Goal: Answer question/provide support: Share knowledge or assist other users

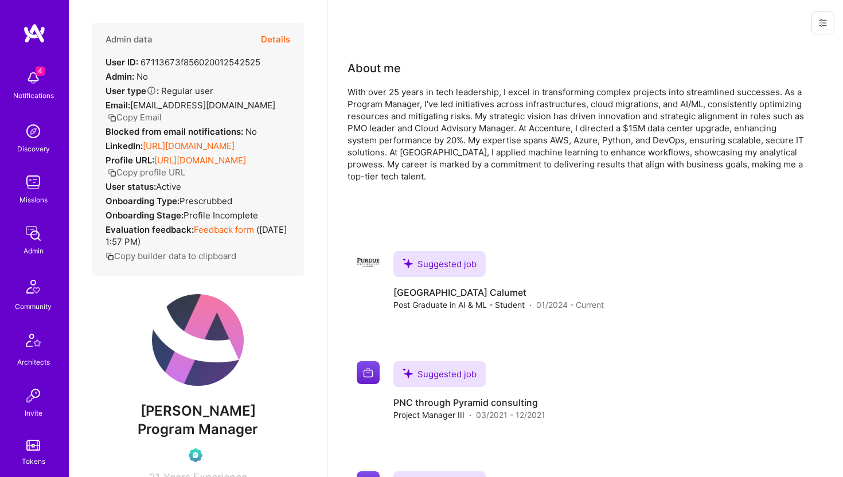
click at [280, 42] on button "Details" at bounding box center [275, 39] width 29 height 33
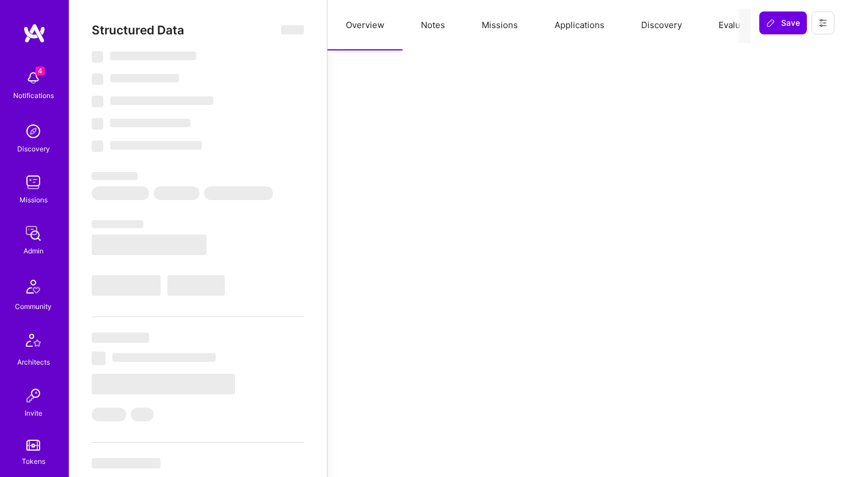
select select "Verified"
select select "US"
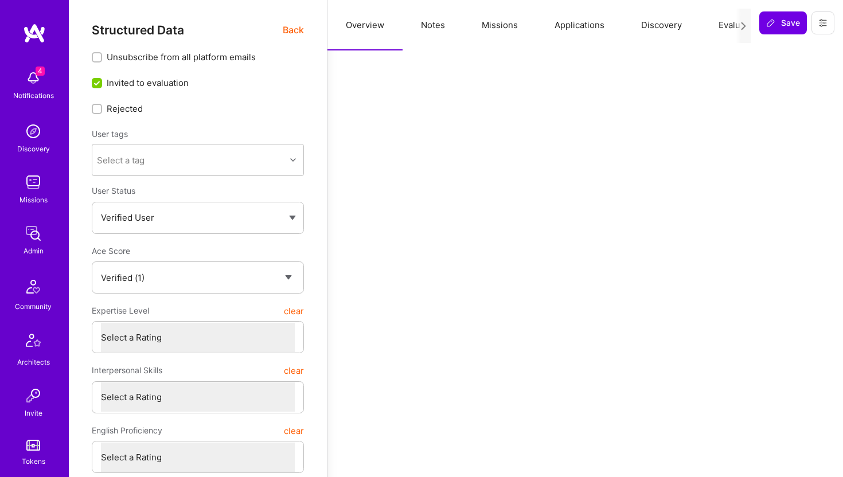
click at [494, 26] on button "Missions" at bounding box center [499, 25] width 73 height 50
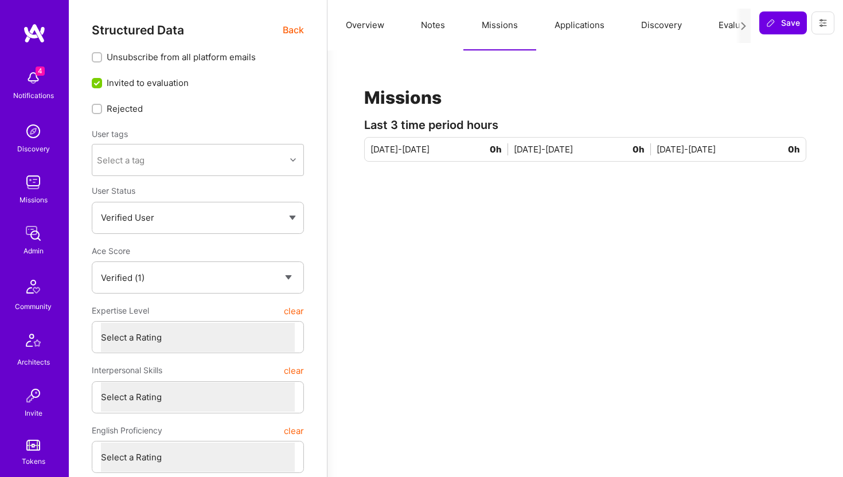
click at [581, 33] on button "Applications" at bounding box center [579, 25] width 87 height 50
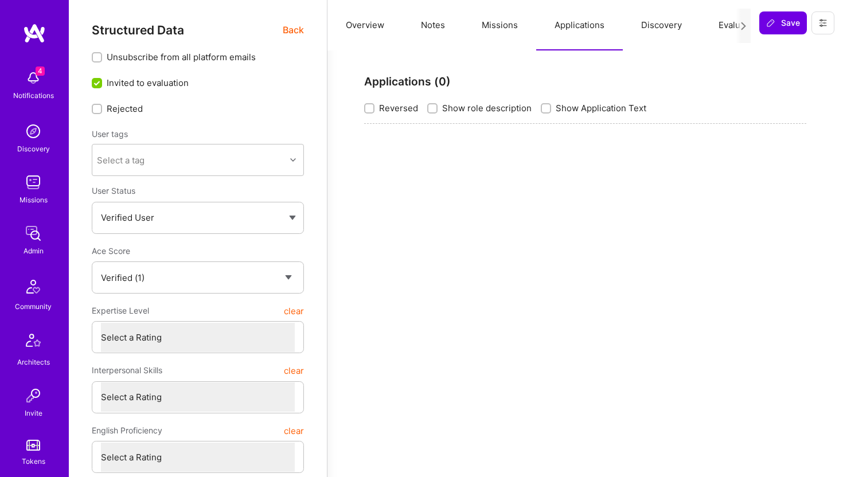
click at [295, 28] on span "Back" at bounding box center [293, 30] width 21 height 14
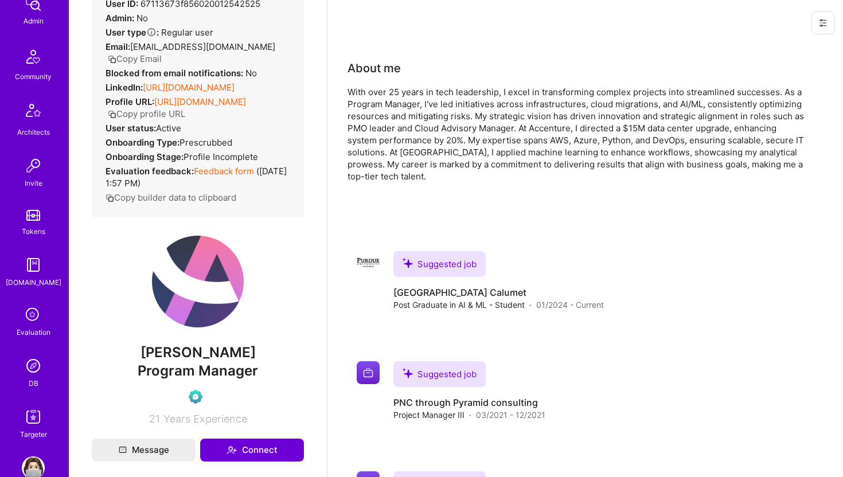
scroll to position [255, 0]
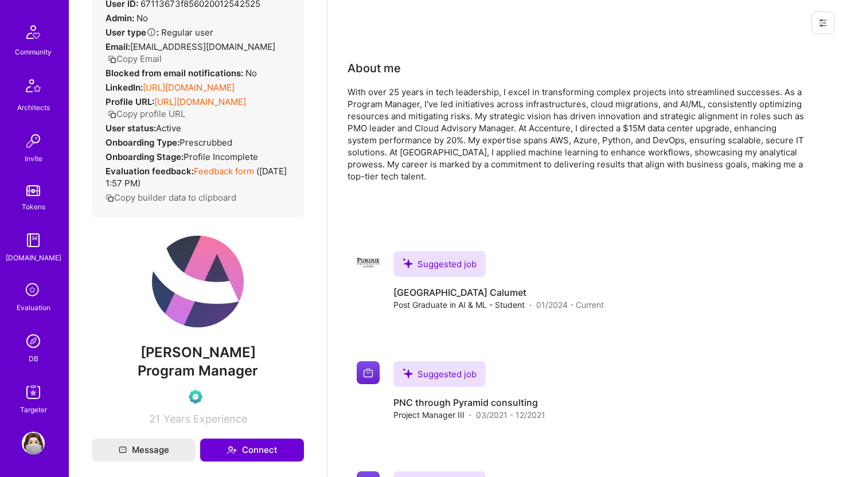
click at [37, 341] on img at bounding box center [33, 341] width 23 height 23
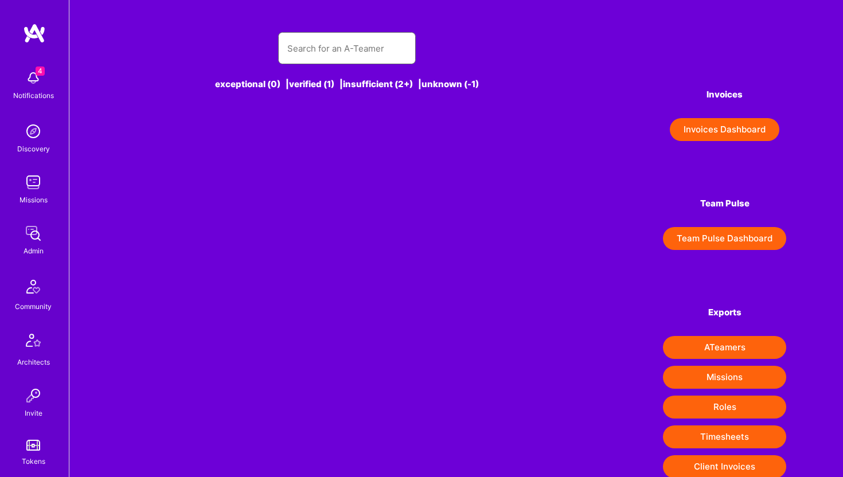
click at [332, 61] on input "text" at bounding box center [346, 48] width 119 height 29
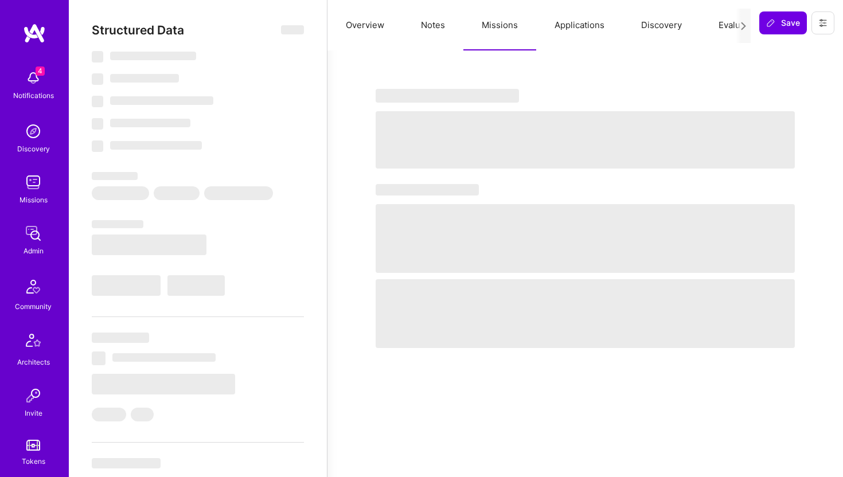
select select "Right Now"
select select "5"
select select "4"
select select "6"
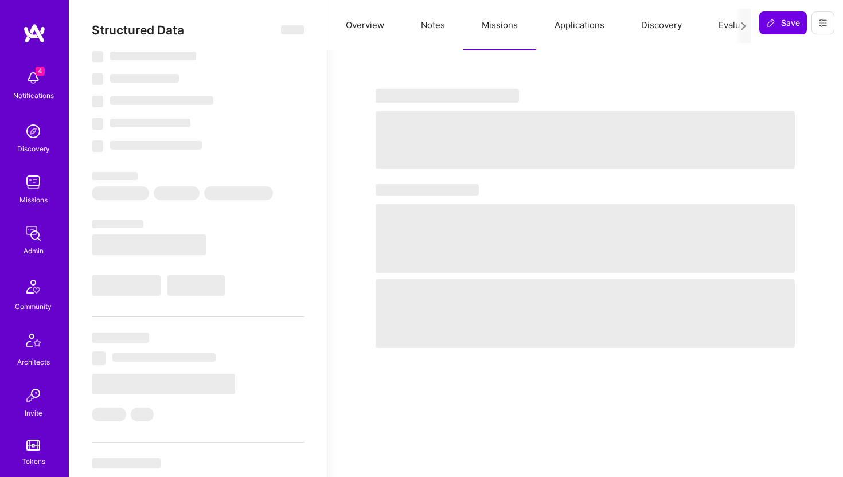
select select "GB"
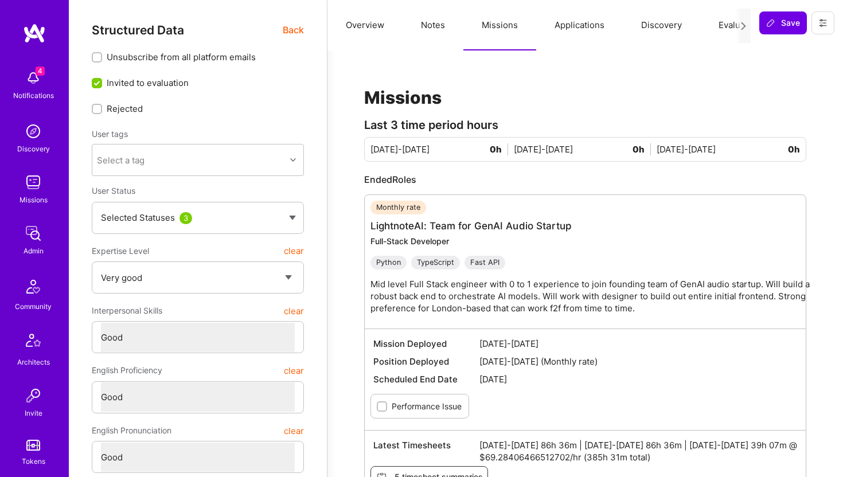
click at [565, 26] on button "Applications" at bounding box center [579, 25] width 87 height 50
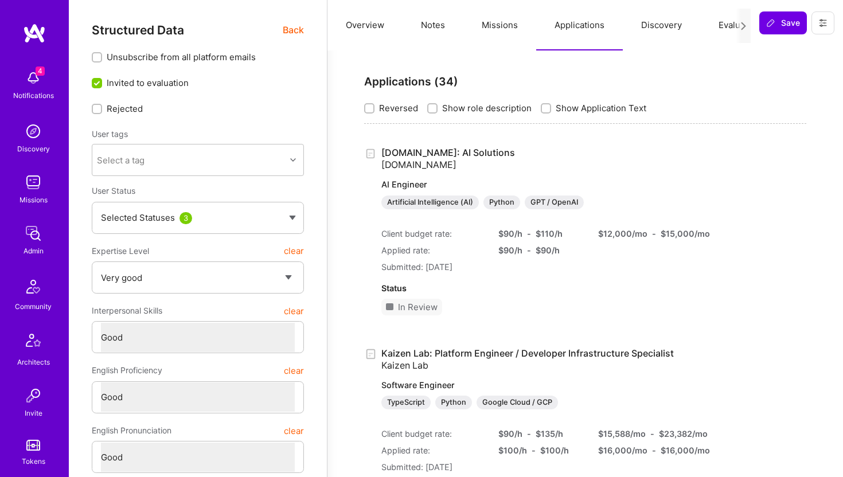
click at [295, 27] on span "Back" at bounding box center [293, 30] width 21 height 14
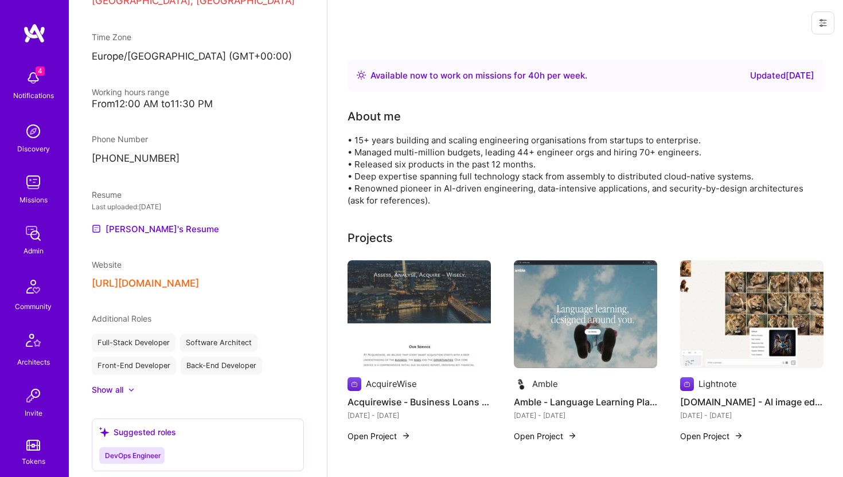
scroll to position [255, 0]
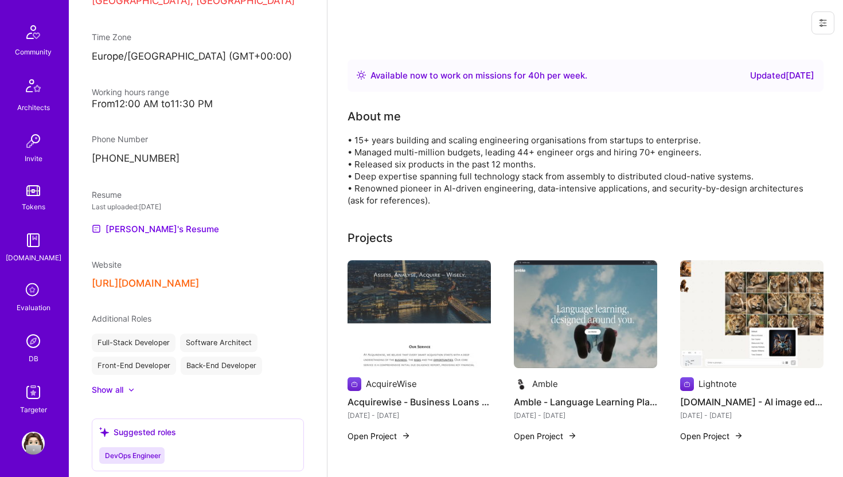
click at [34, 342] on img at bounding box center [33, 341] width 23 height 23
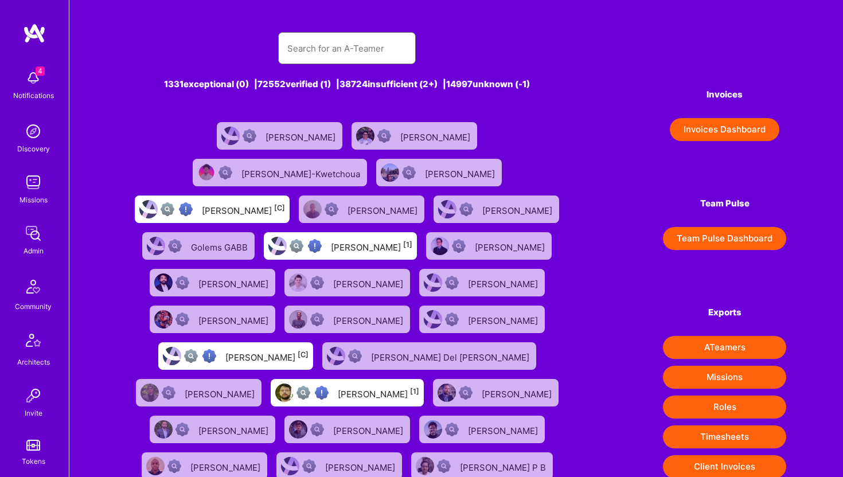
click at [349, 54] on input "text" at bounding box center [346, 48] width 119 height 29
paste input "amarquesleticia@gmail.com"
type input "amarquesleticia@gmail.com"
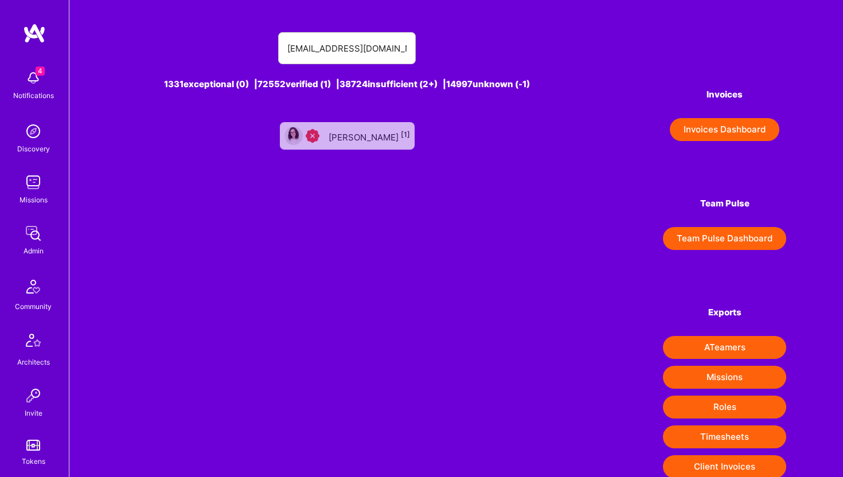
click at [364, 132] on div "Leticia Marques [1]" at bounding box center [369, 135] width 81 height 15
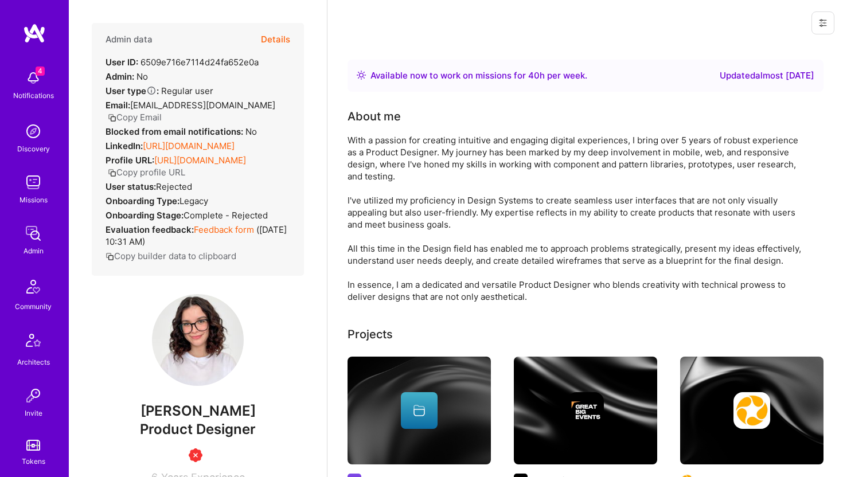
scroll to position [255, 0]
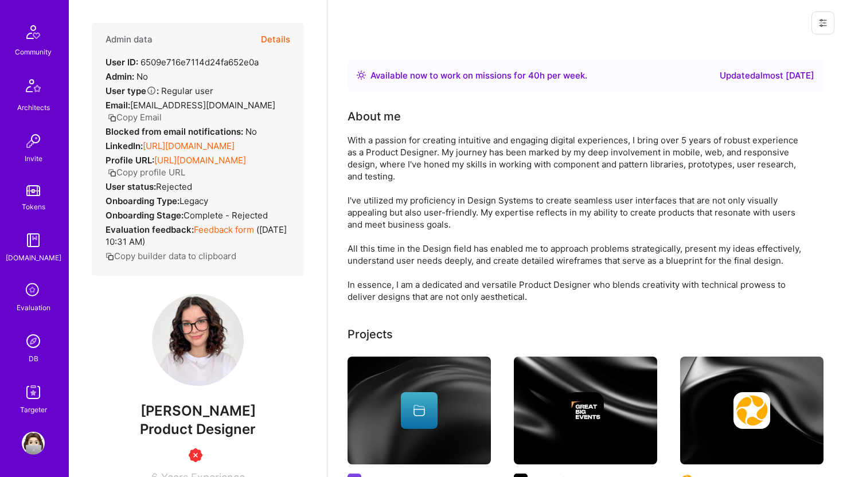
click at [35, 350] on img at bounding box center [33, 341] width 23 height 23
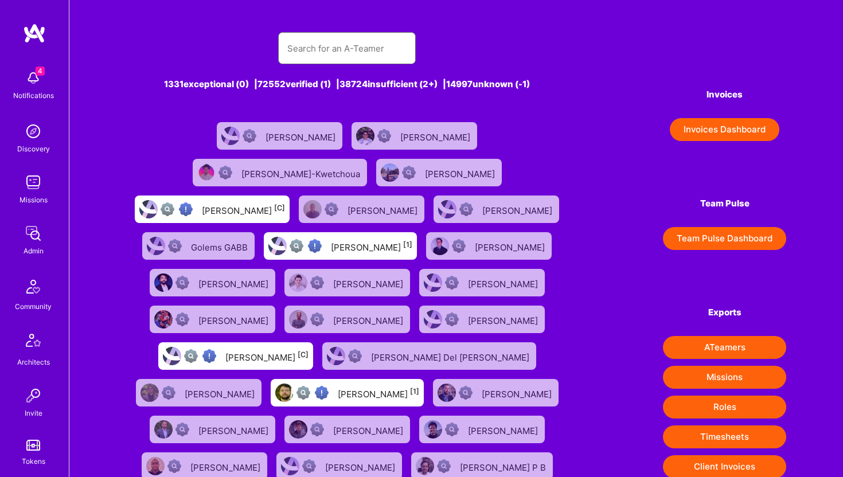
click at [377, 61] on input "text" at bounding box center [346, 48] width 119 height 29
paste input "https://platform.a.team/jballanc"
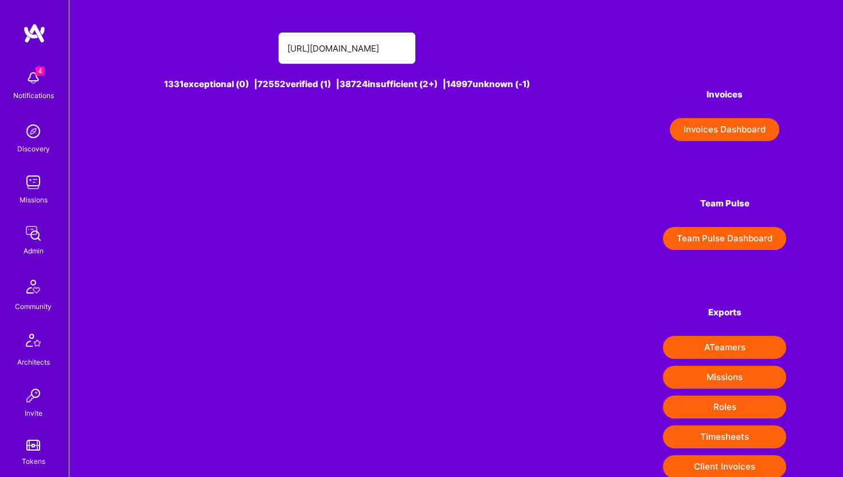
type input "https://platform.a.team/jballanc"
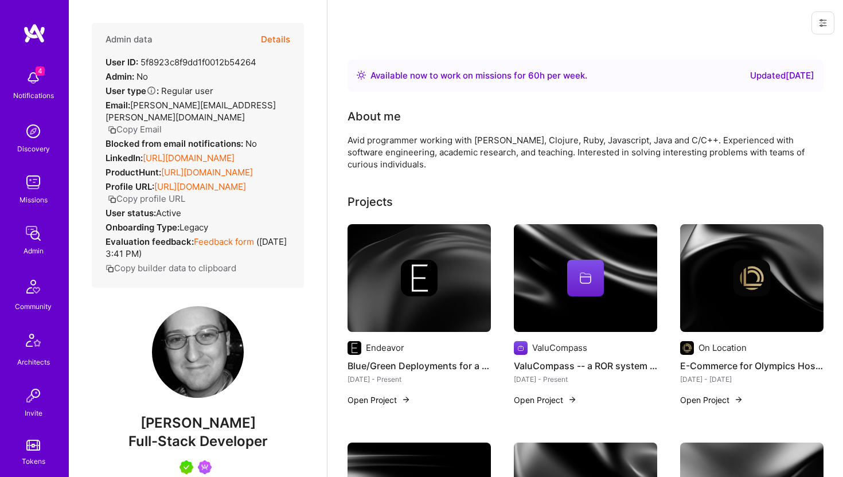
click at [274, 41] on button "Details" at bounding box center [275, 39] width 29 height 33
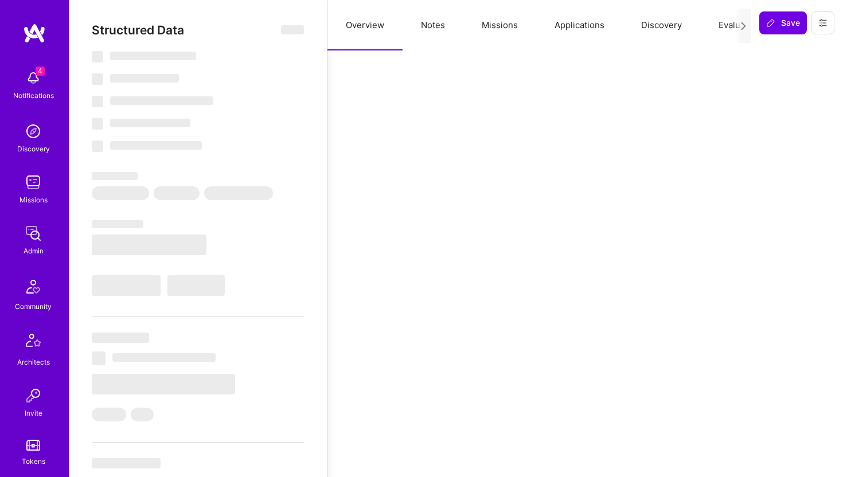
select select "Right Now"
select select "5"
select select "4"
select select "7"
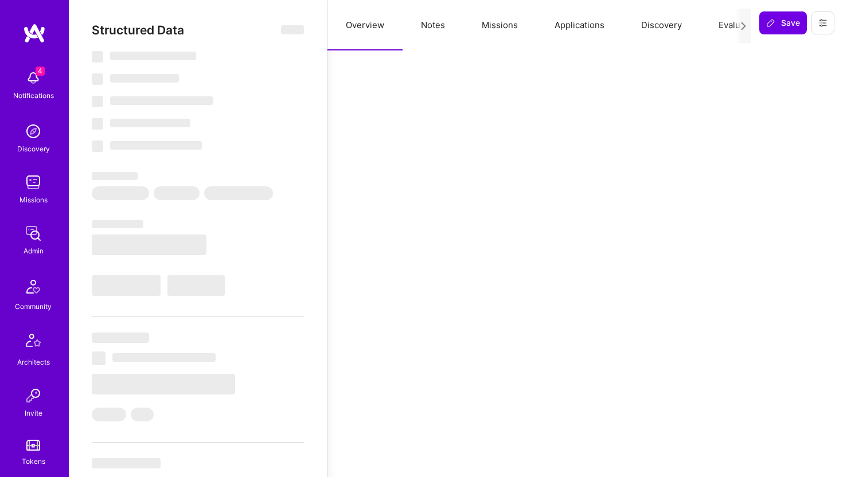
select select "US"
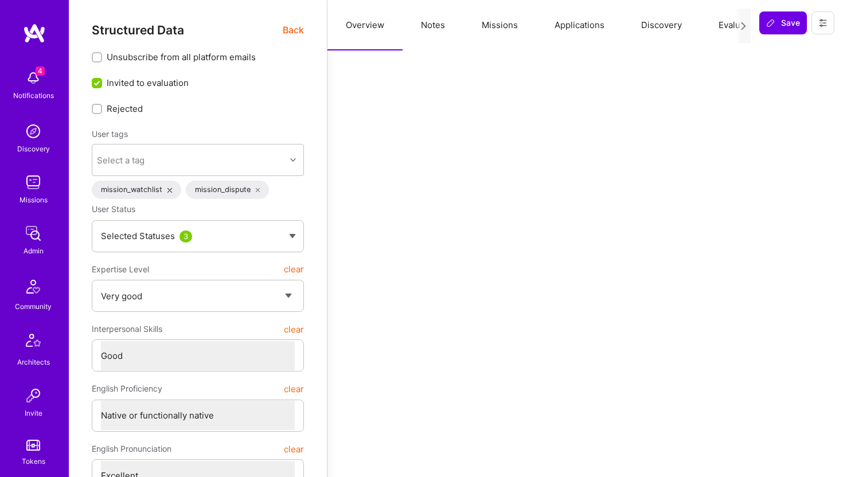
click at [589, 26] on button "Applications" at bounding box center [579, 25] width 87 height 50
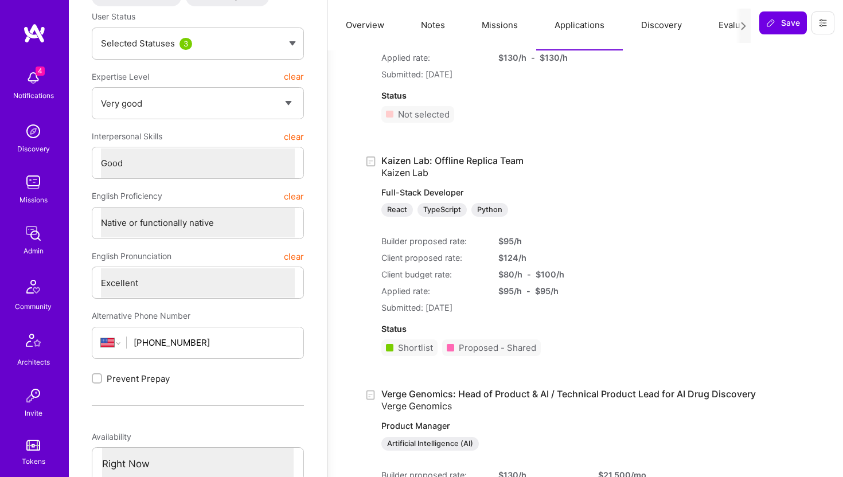
scroll to position [194, 0]
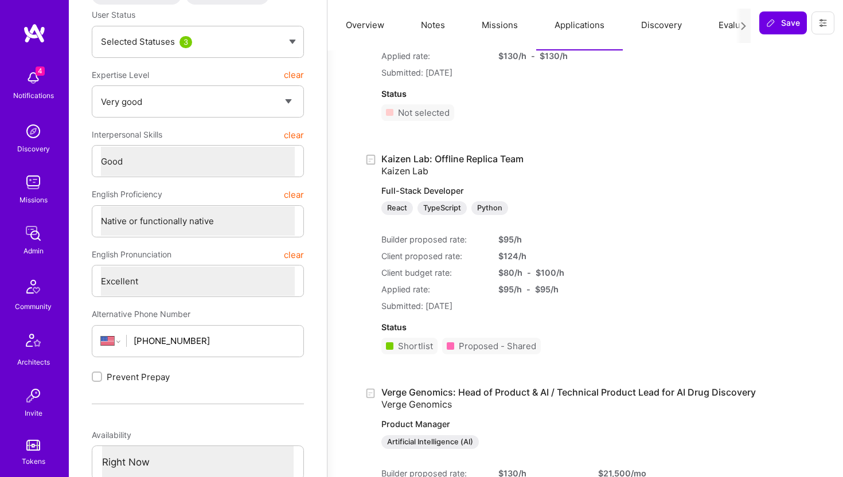
click at [483, 160] on link "Kaizen Lab: Offline Replica Team Kaizen Lab Full-Stack Developer React TypeScri…" at bounding box center [532, 184] width 303 height 63
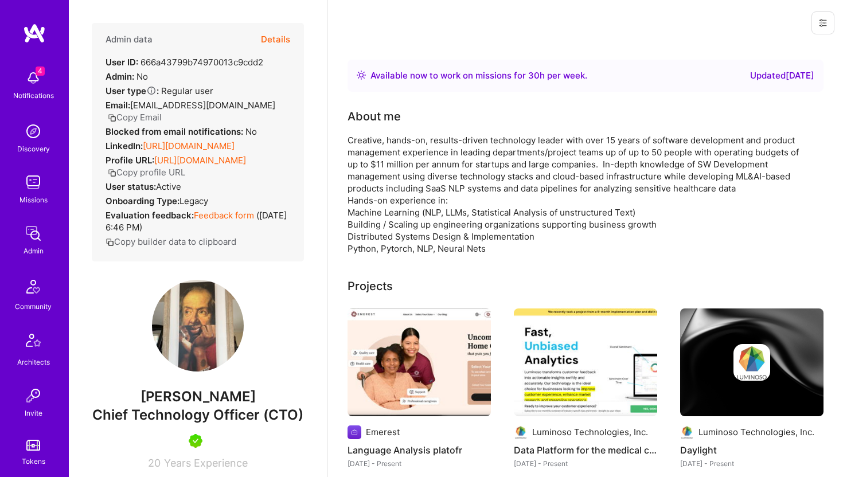
click at [821, 22] on icon at bounding box center [823, 22] width 9 height 9
click at [762, 49] on button "Login as Alex" at bounding box center [774, 48] width 121 height 29
